Goal: Task Accomplishment & Management: Complete application form

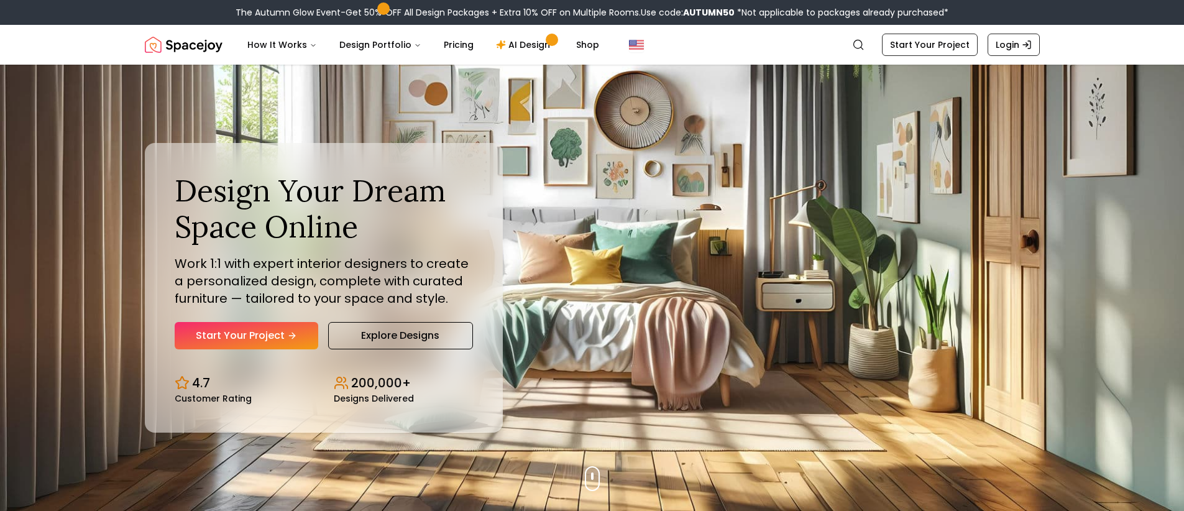
click at [270, 331] on link "Start Your Project" at bounding box center [247, 335] width 144 height 27
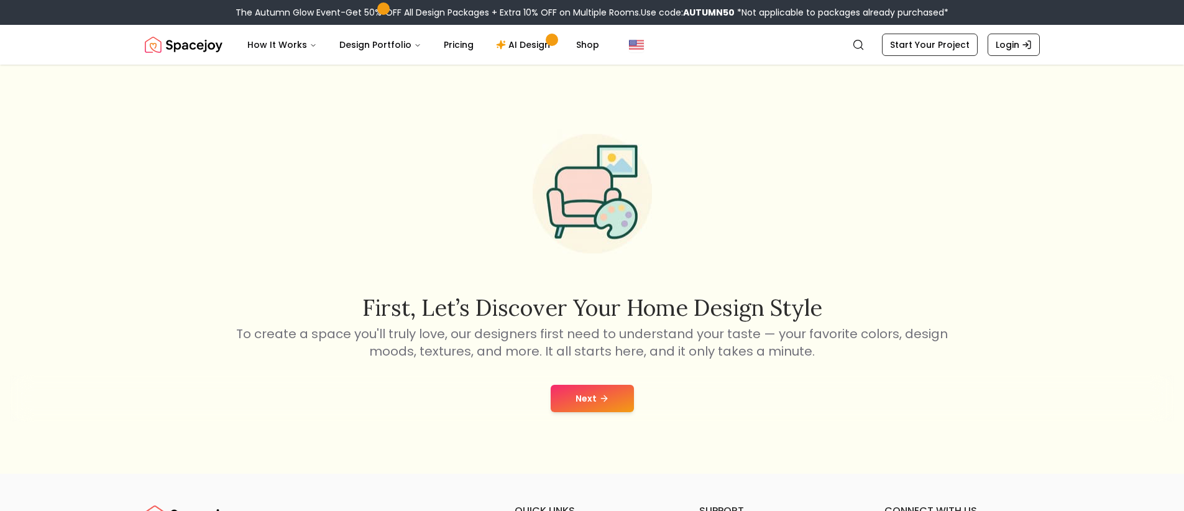
click at [603, 397] on icon at bounding box center [604, 398] width 10 height 10
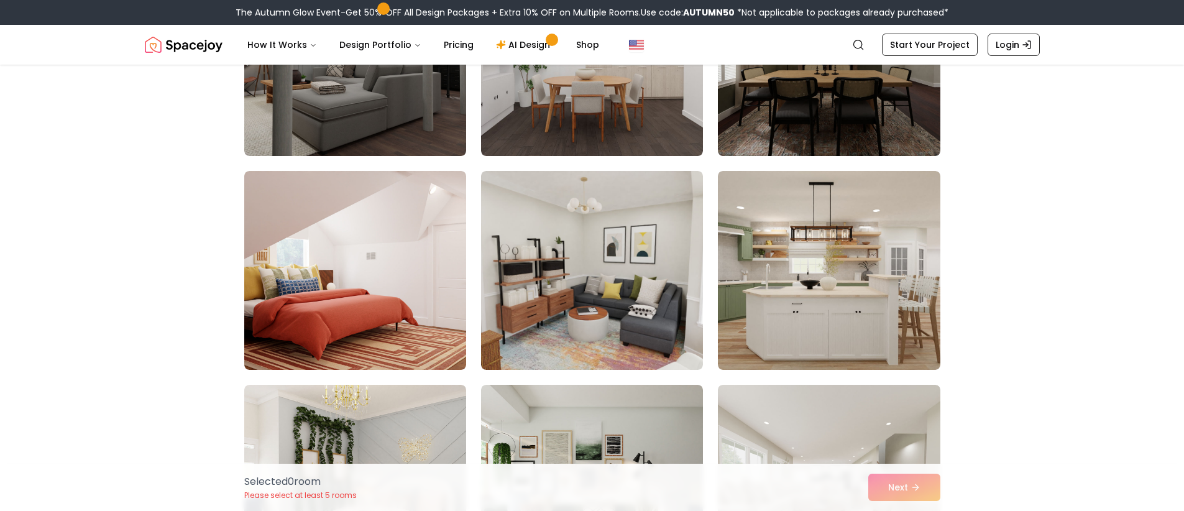
scroll to position [846, 0]
